Goal: Complete application form

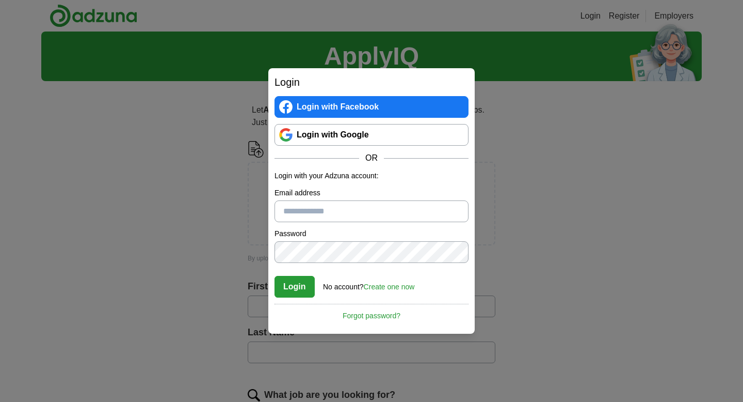
click at [348, 142] on link "Login with Google" at bounding box center [372, 135] width 194 height 22
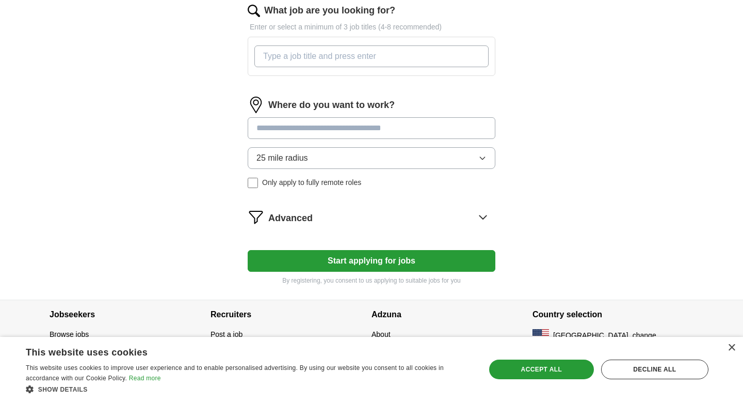
scroll to position [386, 0]
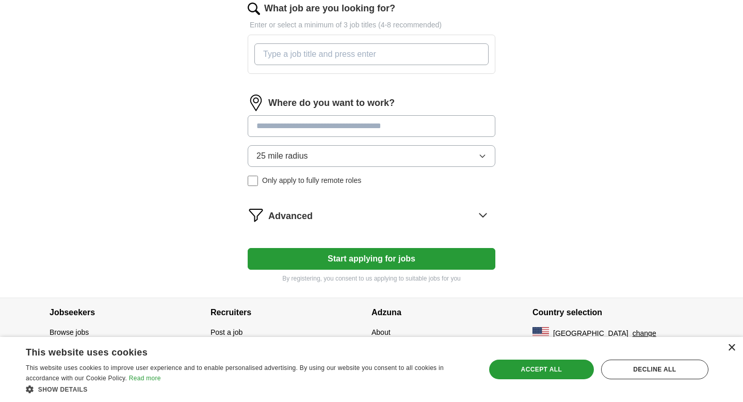
click at [730, 347] on div "×" at bounding box center [732, 348] width 8 height 8
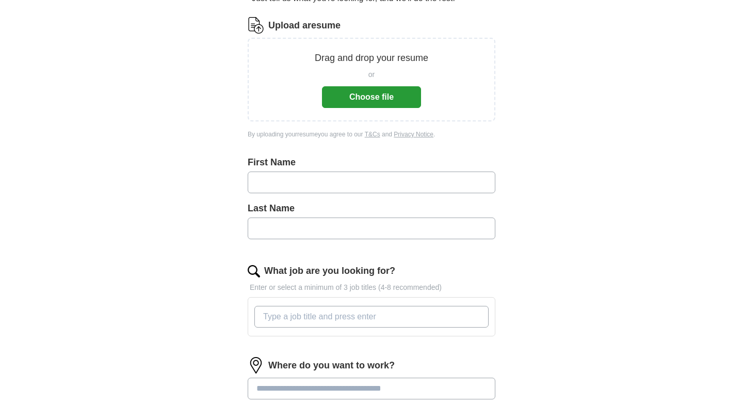
scroll to position [131, 0]
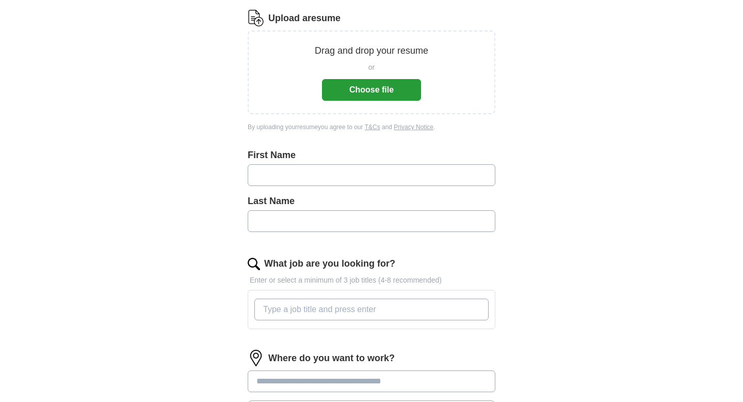
click at [426, 174] on input "text" at bounding box center [372, 175] width 248 height 22
type input "*"
type input "*******"
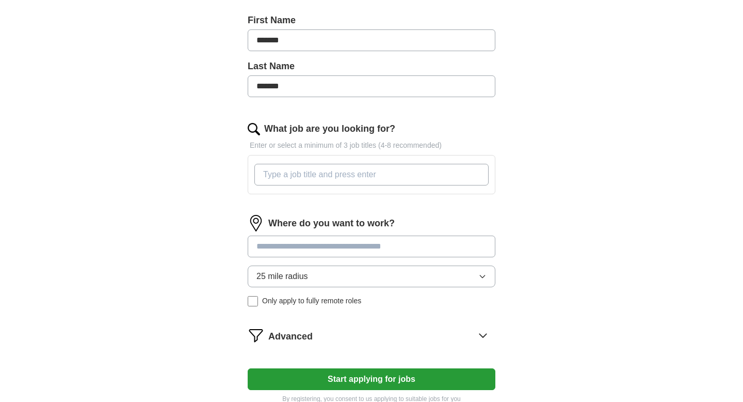
scroll to position [268, 0]
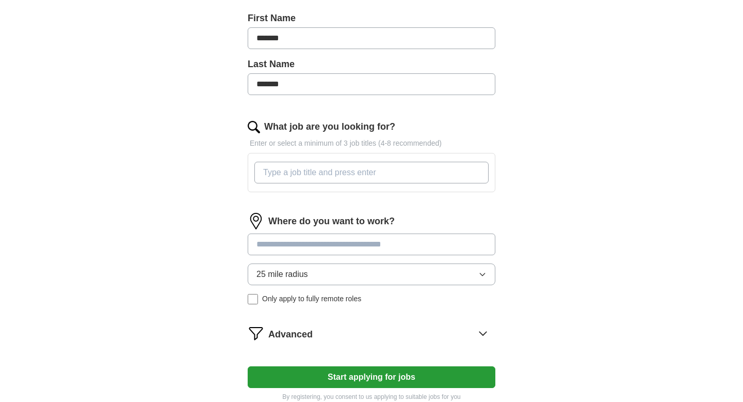
type input "*******"
click at [400, 176] on input "What job are you looking for?" at bounding box center [372, 173] width 234 height 22
type input "hvac"
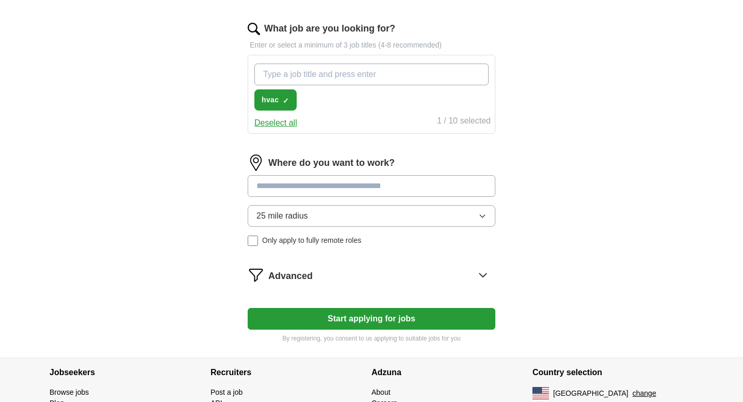
scroll to position [373, 0]
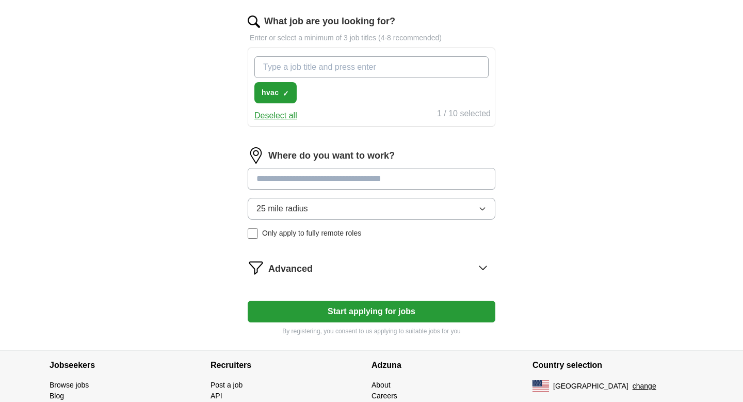
click at [389, 306] on form "Upload a resume Drag and drop your resume or Choose file By uploading your resu…" at bounding box center [372, 52] width 248 height 568
click at [308, 74] on input "What job are you looking for?" at bounding box center [372, 67] width 234 height 22
type input "p"
type input "production technician"
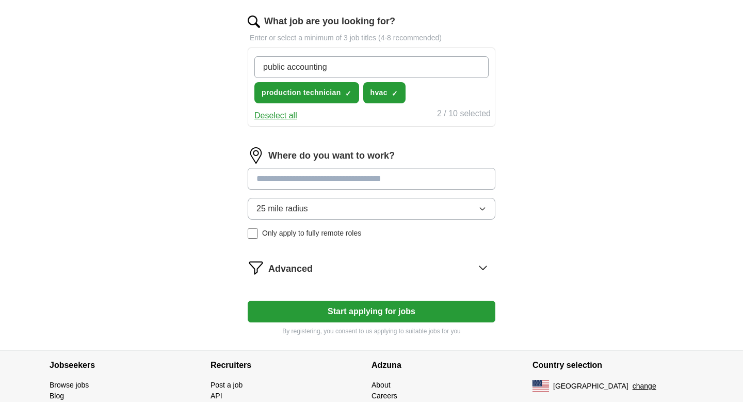
type input "public accounting"
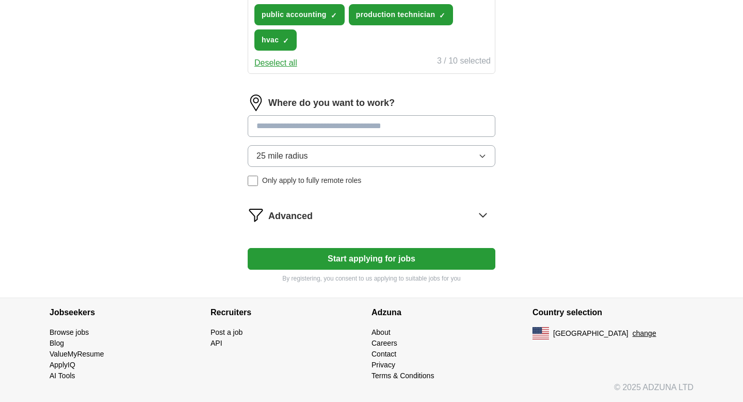
click at [377, 254] on button "Start applying for jobs" at bounding box center [372, 259] width 248 height 22
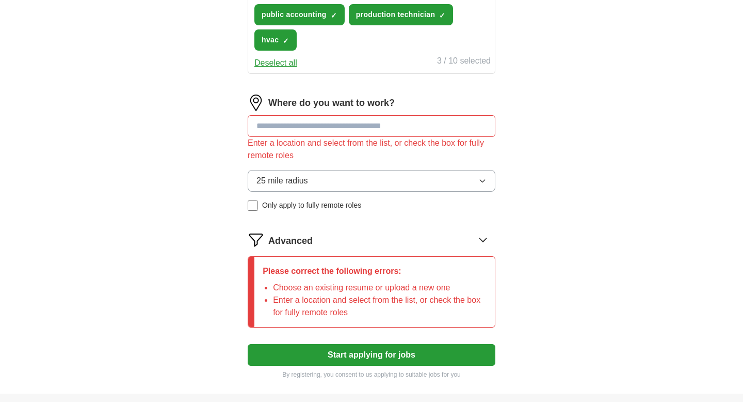
click at [385, 123] on input at bounding box center [372, 126] width 248 height 22
type input "*****"
click at [248, 344] on button "Start applying for jobs" at bounding box center [372, 355] width 248 height 22
click at [363, 180] on button "25 mile radius" at bounding box center [372, 181] width 248 height 22
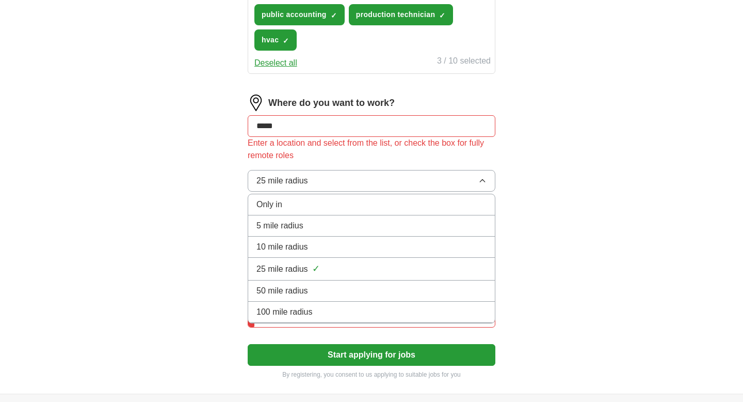
click at [366, 169] on div "Where do you want to work? ***** Enter a location and select from the list, or …" at bounding box center [372, 156] width 248 height 124
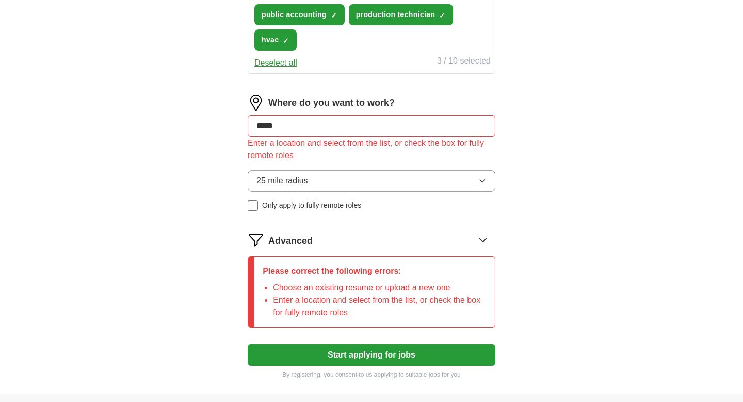
scroll to position [487, 0]
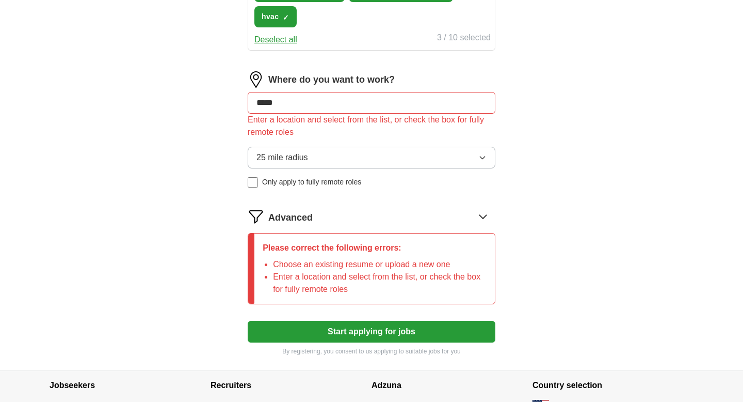
click at [337, 331] on button "Start applying for jobs" at bounding box center [372, 332] width 248 height 22
click at [447, 218] on div "Advanced" at bounding box center [381, 216] width 227 height 17
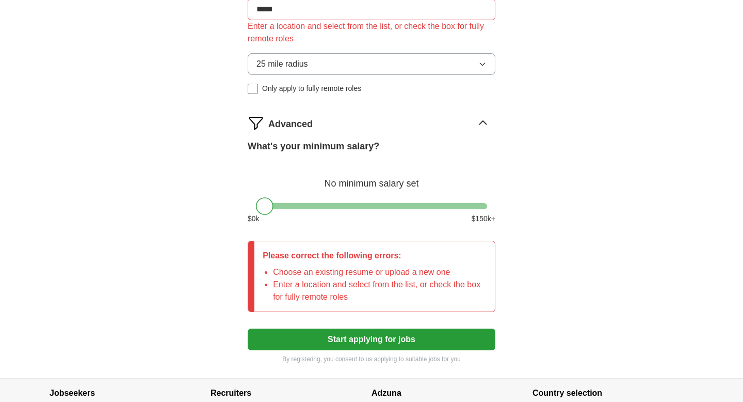
scroll to position [596, 0]
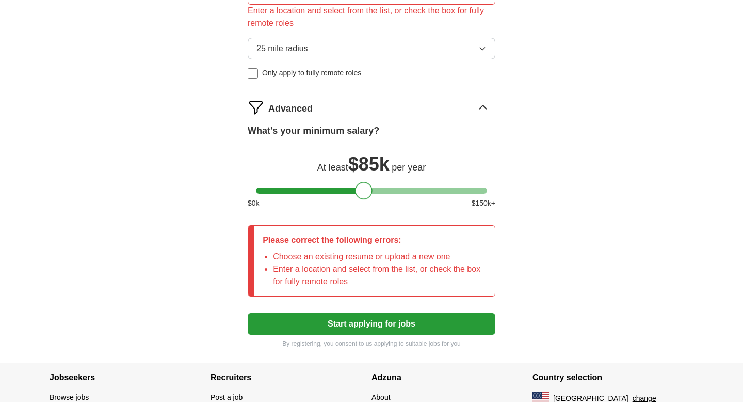
drag, startPoint x: 267, startPoint y: 193, endPoint x: 367, endPoint y: 184, distance: 99.5
click at [367, 184] on div at bounding box center [364, 191] width 18 height 18
click at [340, 331] on button "Start applying for jobs" at bounding box center [372, 324] width 248 height 22
click at [343, 314] on button "Start applying for jobs" at bounding box center [372, 324] width 248 height 22
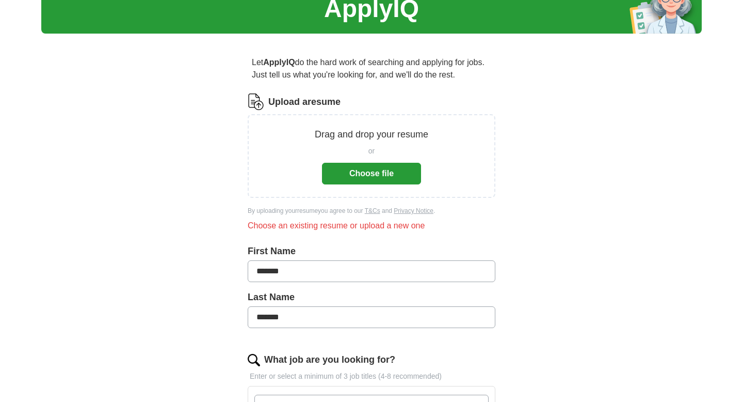
scroll to position [49, 0]
